Goal: Information Seeking & Learning: Compare options

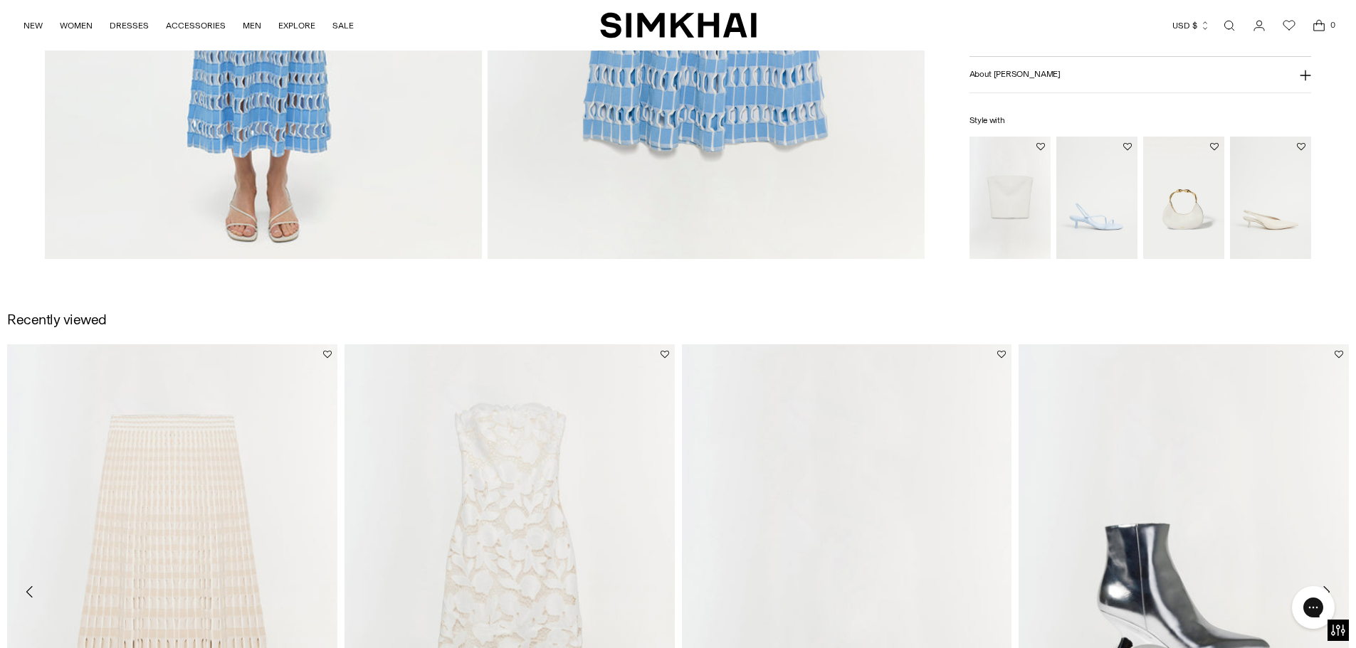
scroll to position [1993, 0]
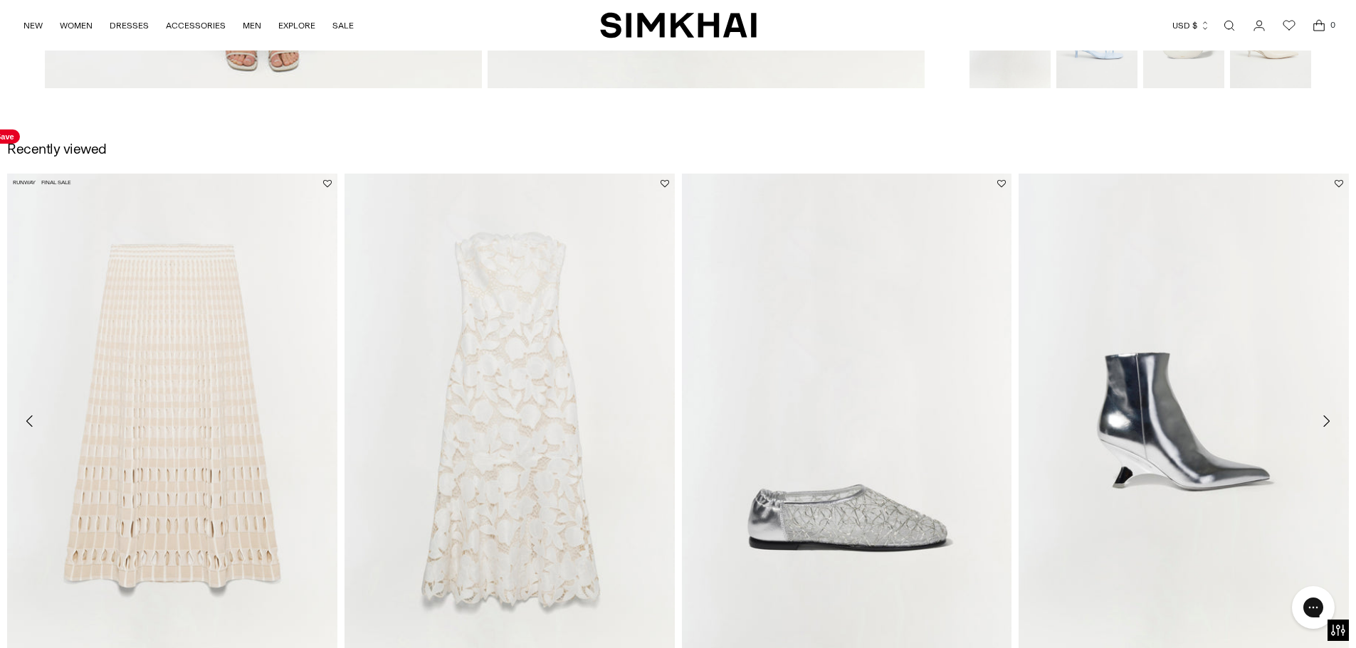
click at [0, 0] on img "Larken Knit Midi Skirt" at bounding box center [0, 0] width 0 height 0
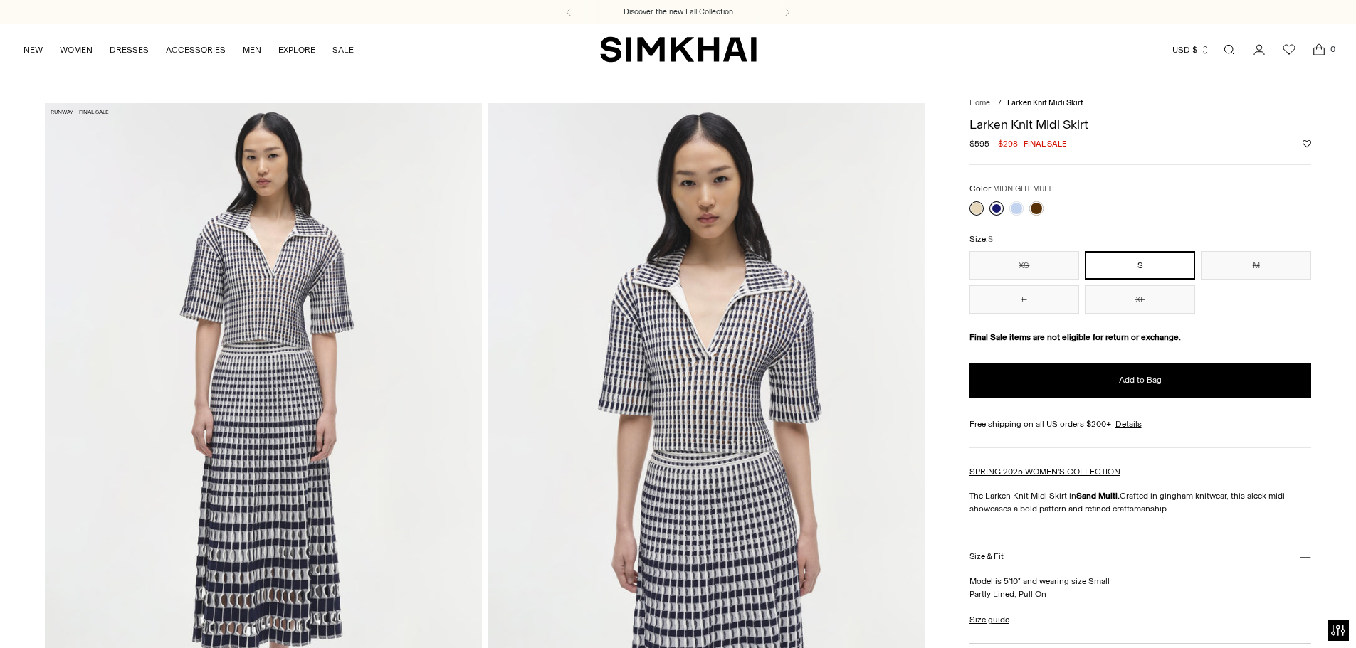
click at [992, 209] on link at bounding box center [996, 208] width 14 height 14
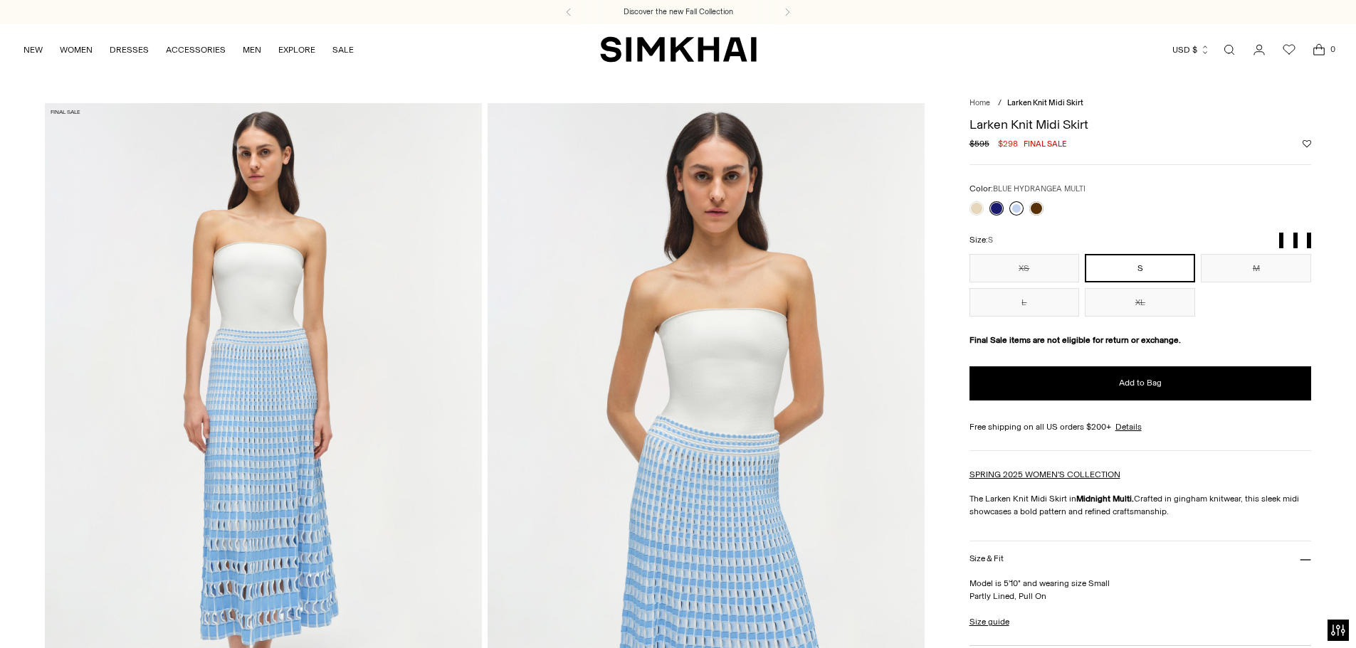
click at [1012, 211] on link at bounding box center [1016, 208] width 14 height 14
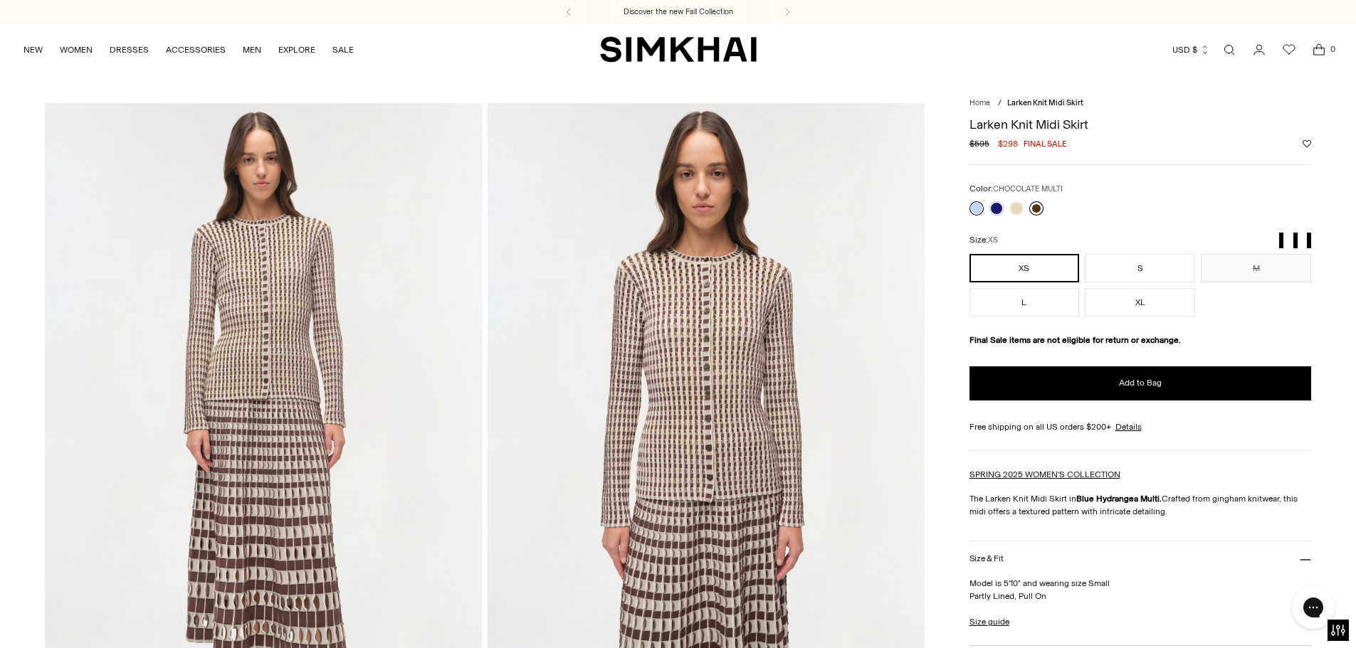
click at [1038, 212] on link at bounding box center [1036, 208] width 14 height 14
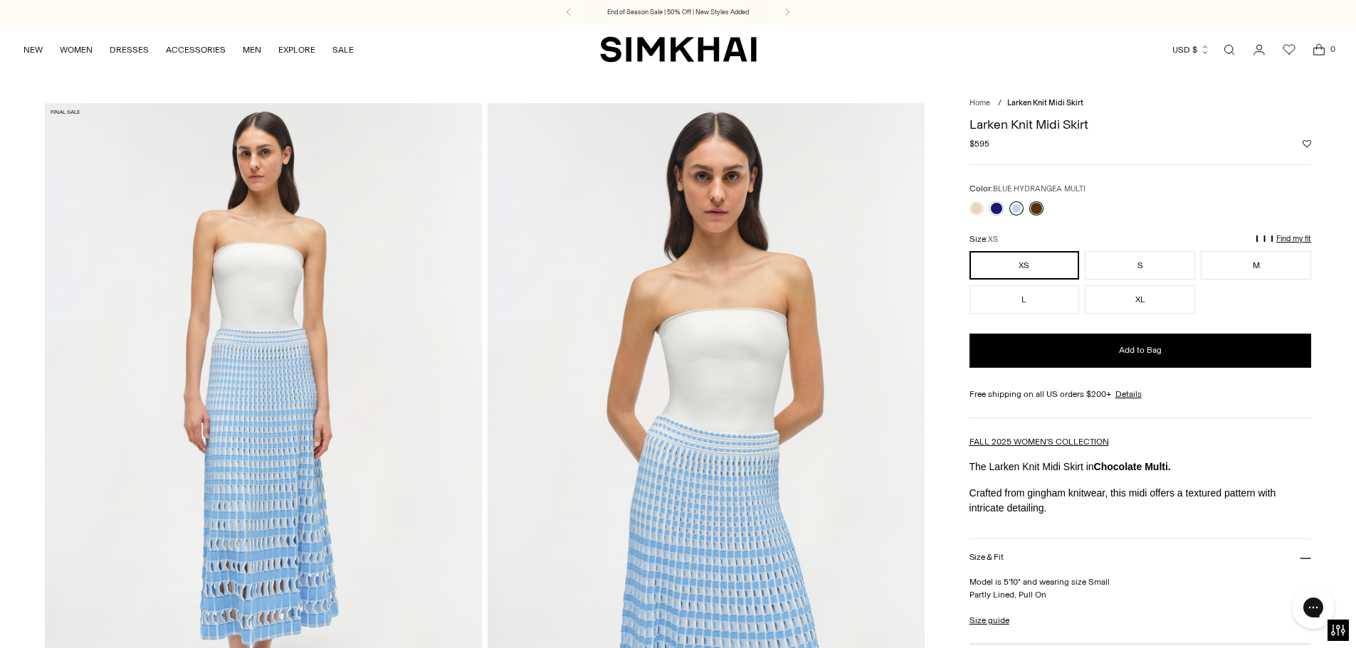
click at [1011, 211] on link at bounding box center [1016, 208] width 14 height 14
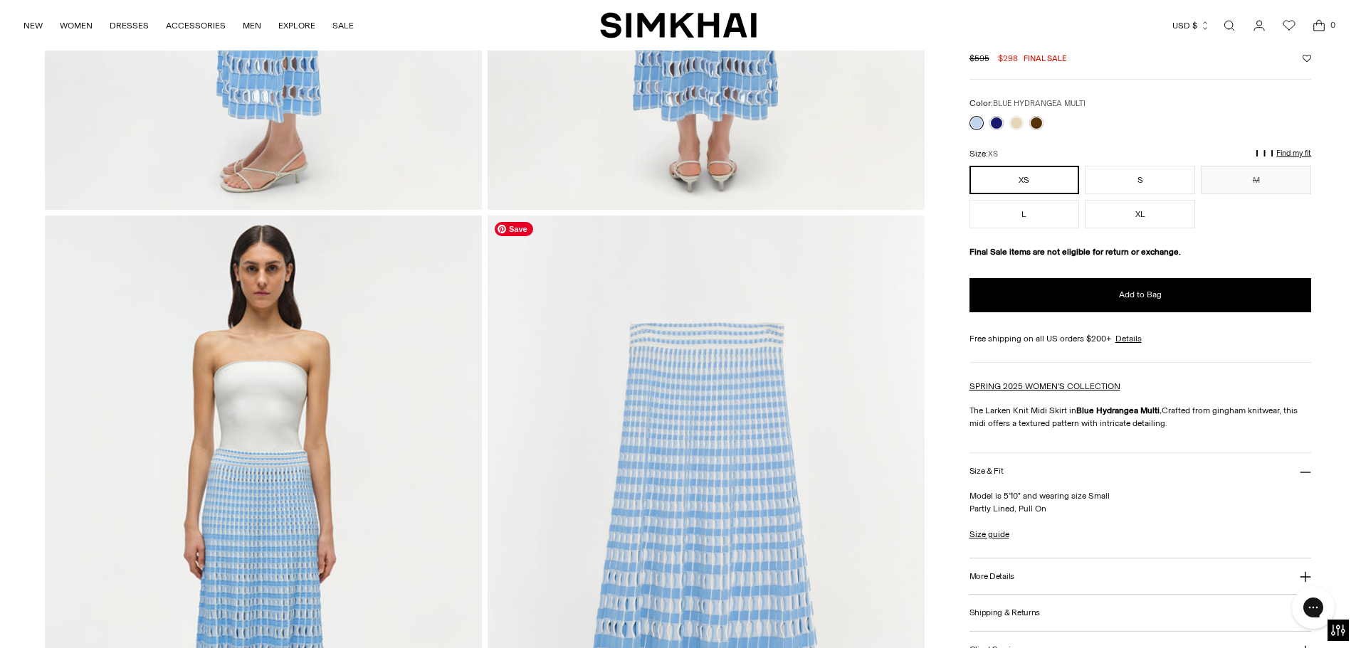
scroll to position [1423, 0]
